Goal: Information Seeking & Learning: Learn about a topic

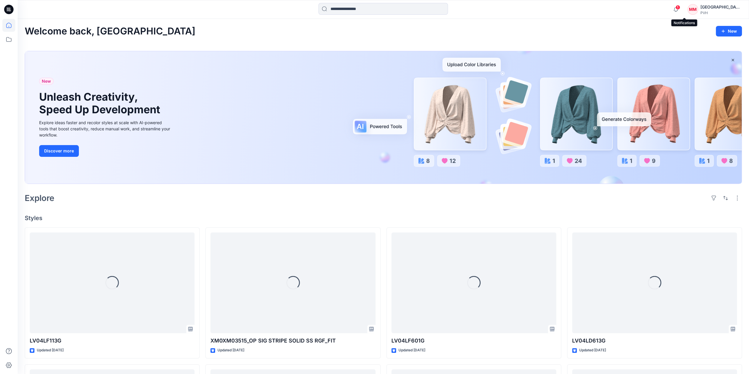
click at [681, 7] on span "1" at bounding box center [678, 7] width 5 height 5
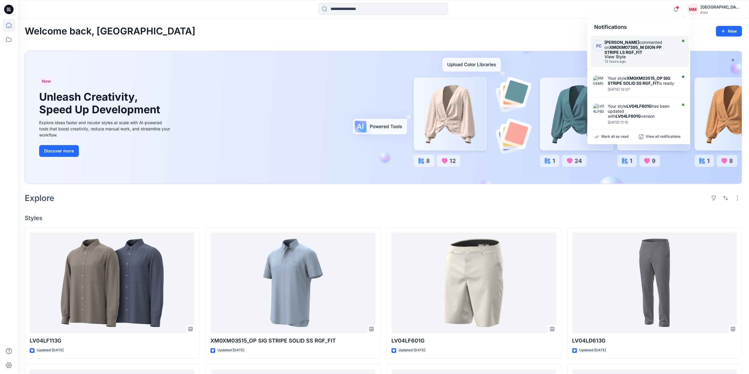
click at [628, 43] on strong "[PERSON_NAME]" at bounding box center [622, 42] width 35 height 5
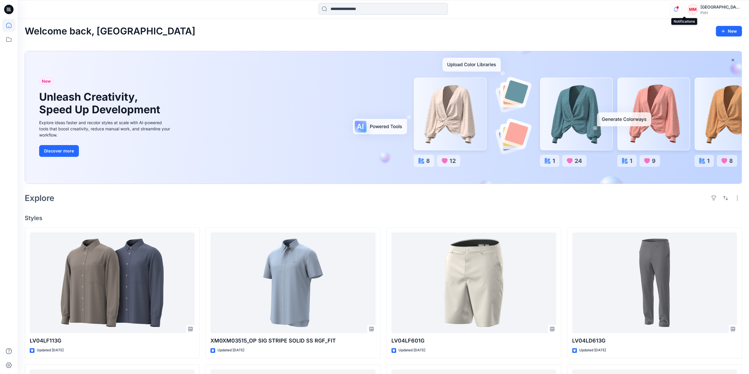
click at [682, 9] on icon "button" at bounding box center [676, 10] width 11 height 12
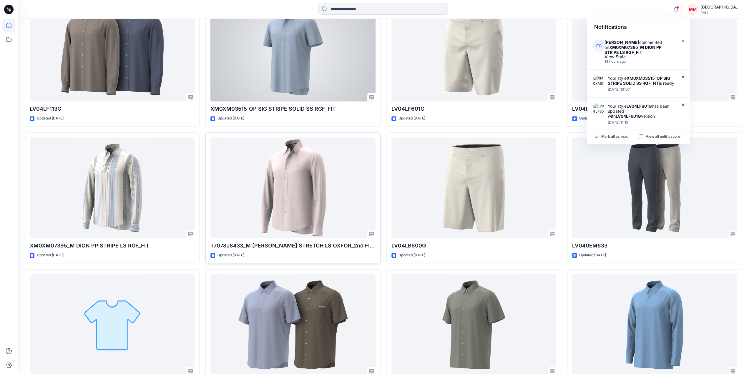
scroll to position [343, 0]
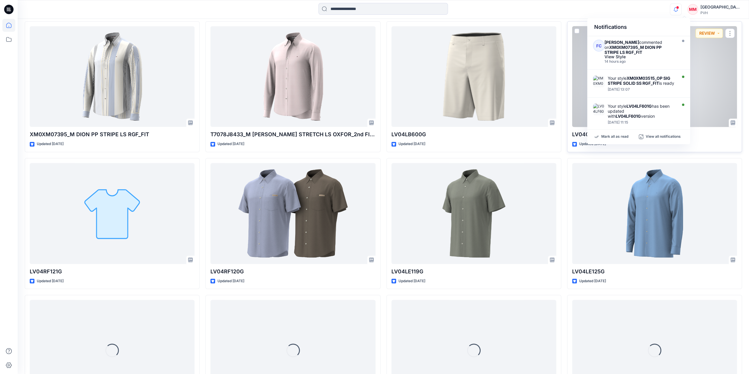
click at [710, 90] on div at bounding box center [655, 76] width 165 height 101
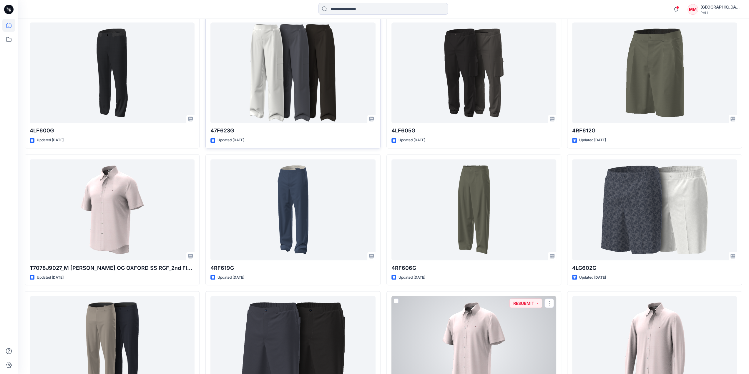
scroll to position [785, 0]
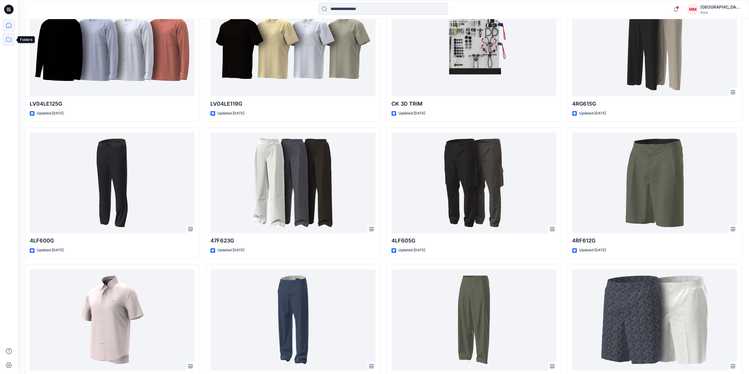
click at [9, 40] on icon at bounding box center [8, 39] width 13 height 13
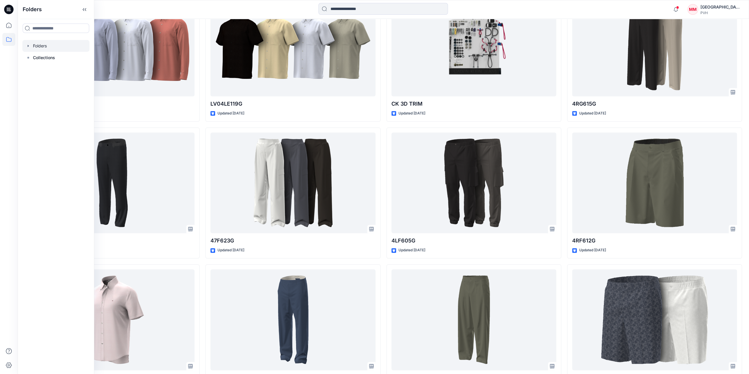
click at [57, 45] on div at bounding box center [55, 46] width 67 height 12
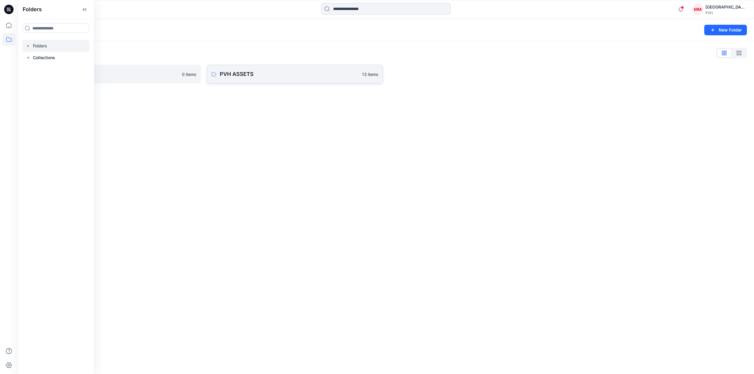
click at [291, 73] on p "PVH ASSETS" at bounding box center [289, 74] width 139 height 8
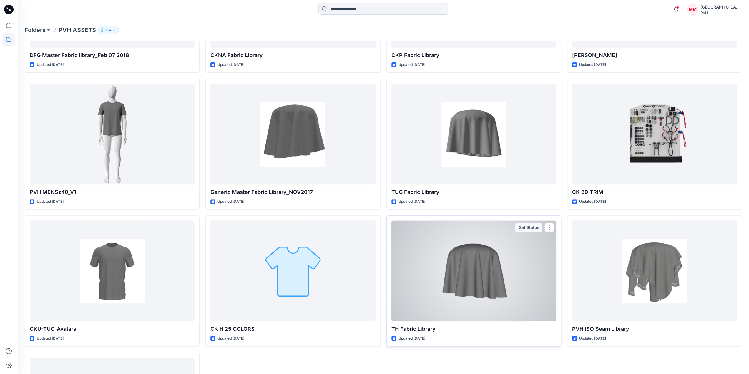
scroll to position [281, 0]
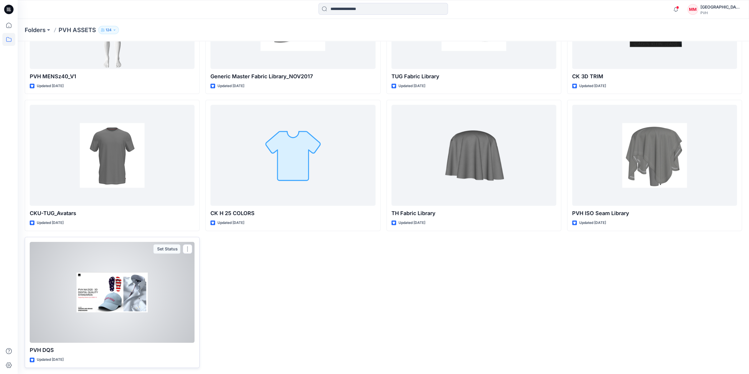
click at [140, 285] on div at bounding box center [112, 292] width 165 height 101
